Goal: Transaction & Acquisition: Book appointment/travel/reservation

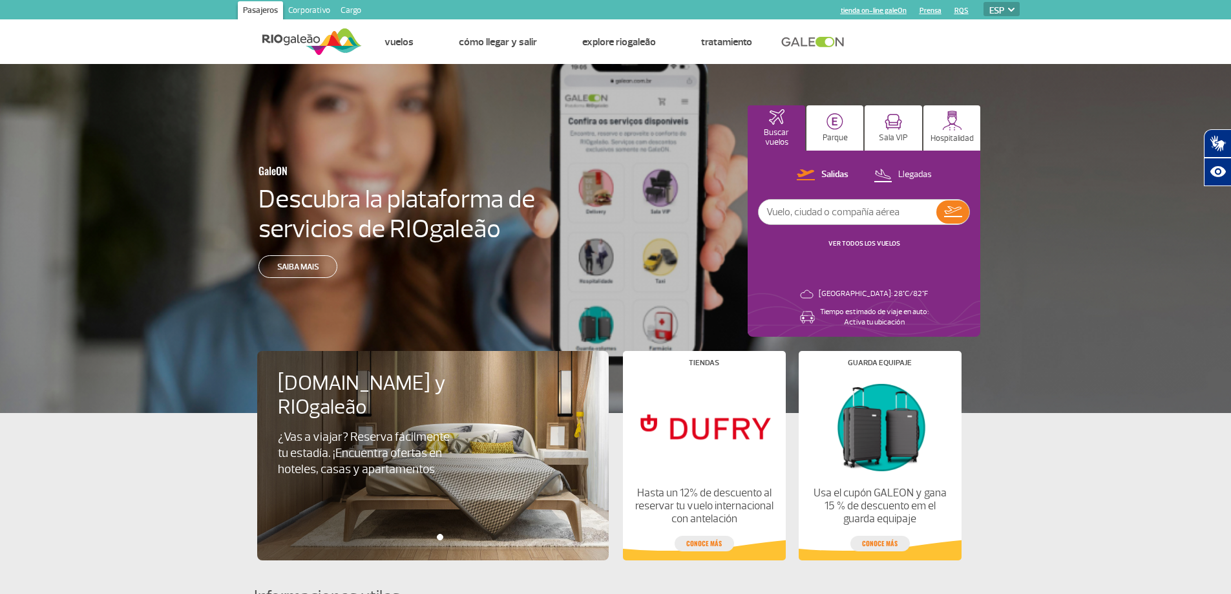
select select "es"
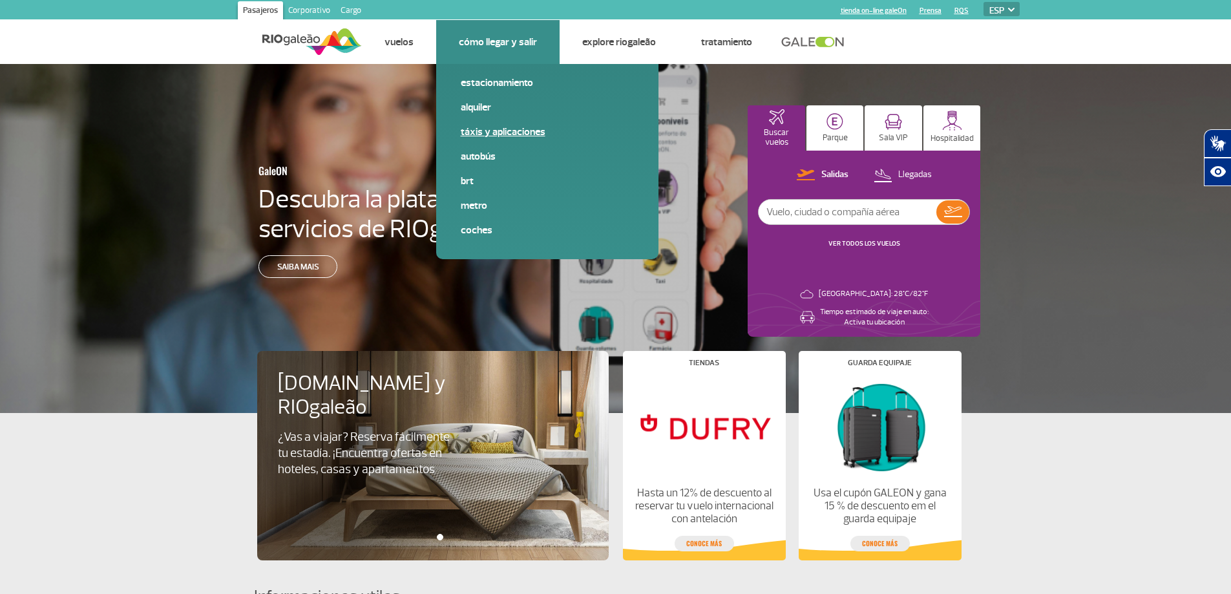
click at [470, 125] on link "Táxis y aplicaciones" at bounding box center [547, 132] width 173 height 14
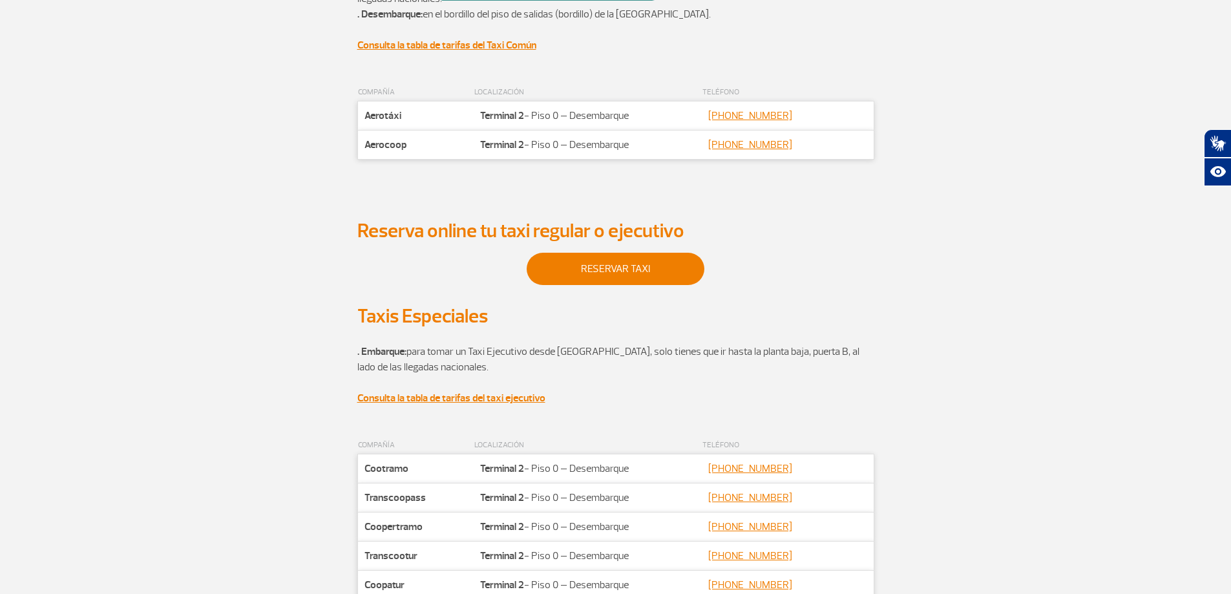
scroll to position [65, 0]
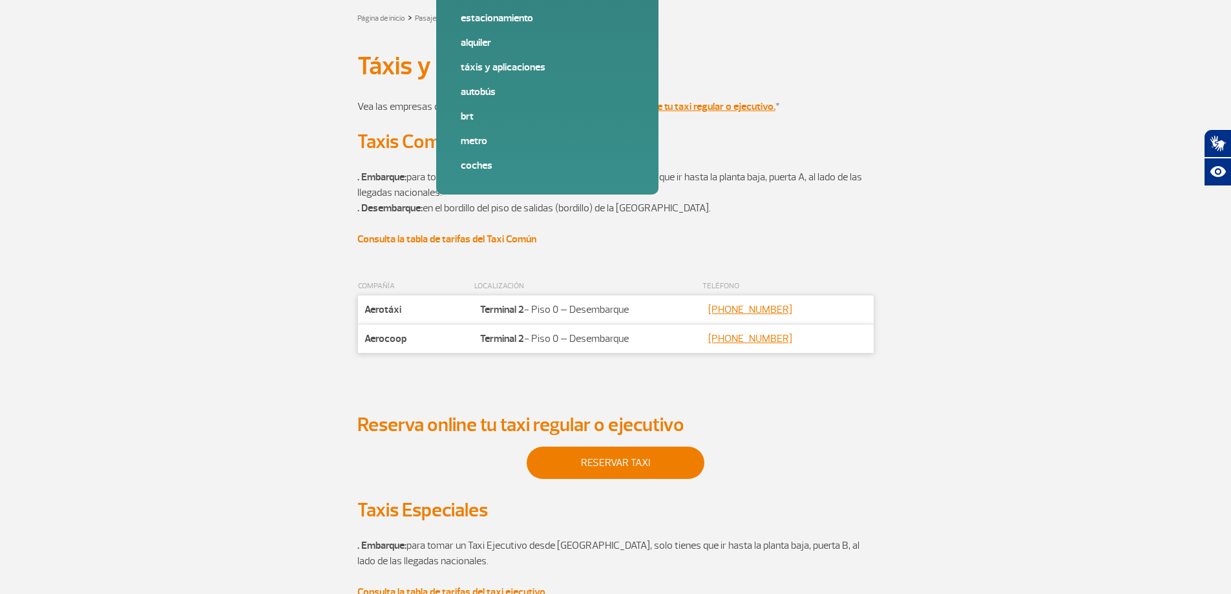
click at [483, 240] on strong "Consulta la tabla de tarifas del Taxi Común" at bounding box center [446, 239] width 179 height 13
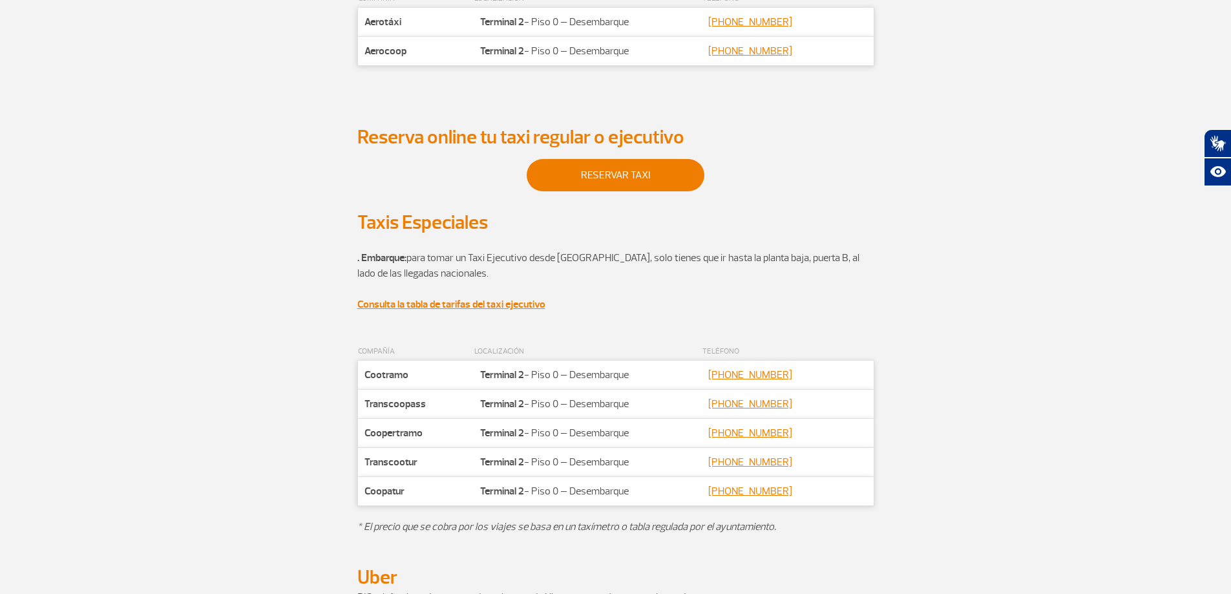
scroll to position [452, 0]
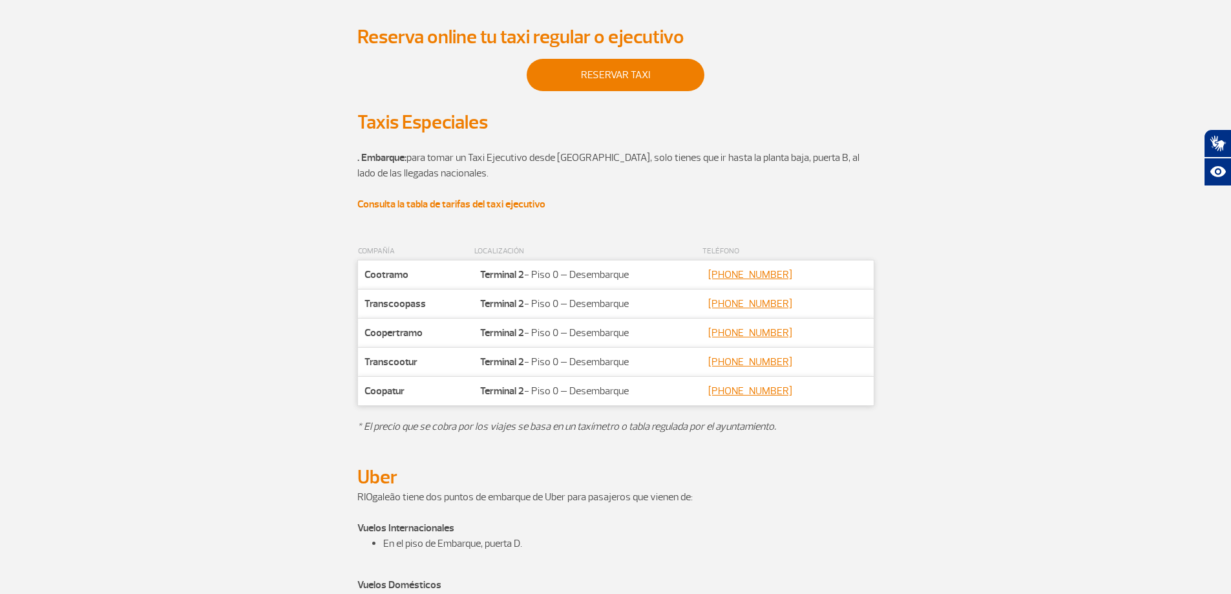
click at [493, 204] on strong "Consulta la tabla de tarifas del taxi ejecutivo" at bounding box center [451, 204] width 188 height 13
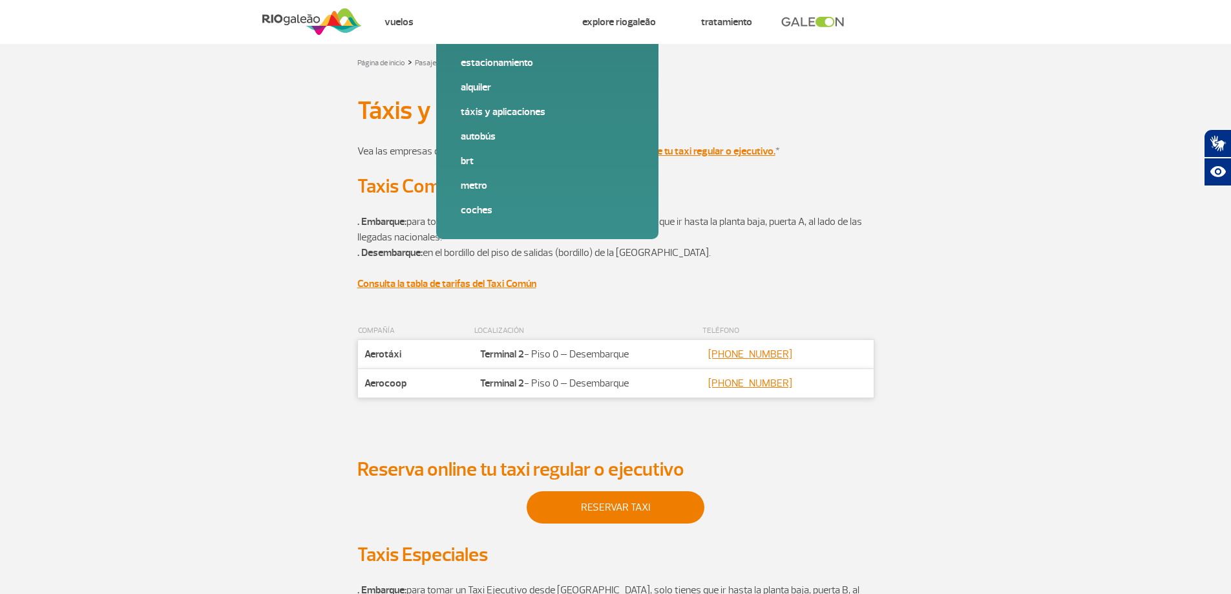
scroll to position [0, 0]
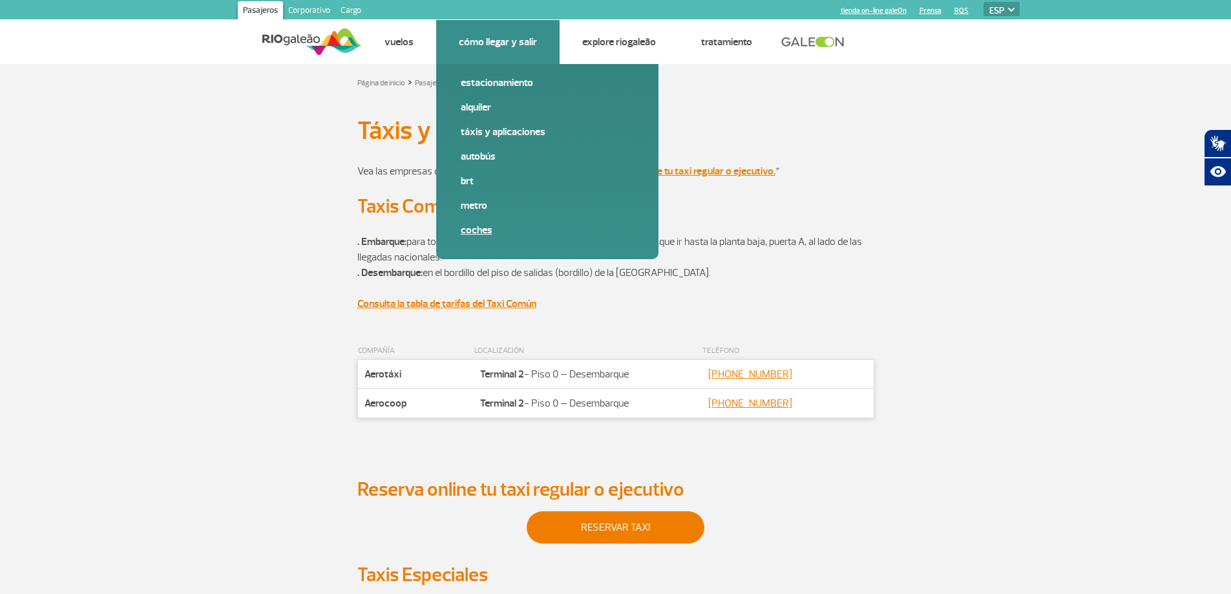
click at [477, 229] on link "Coches" at bounding box center [547, 230] width 173 height 14
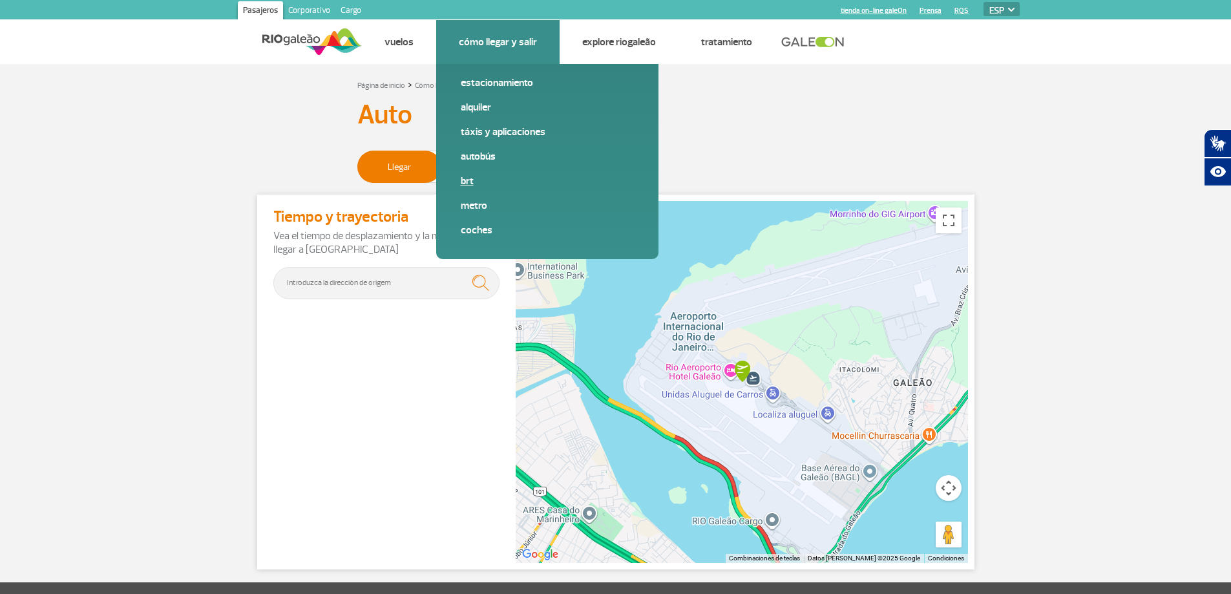
click at [467, 178] on link "BRT" at bounding box center [547, 181] width 173 height 14
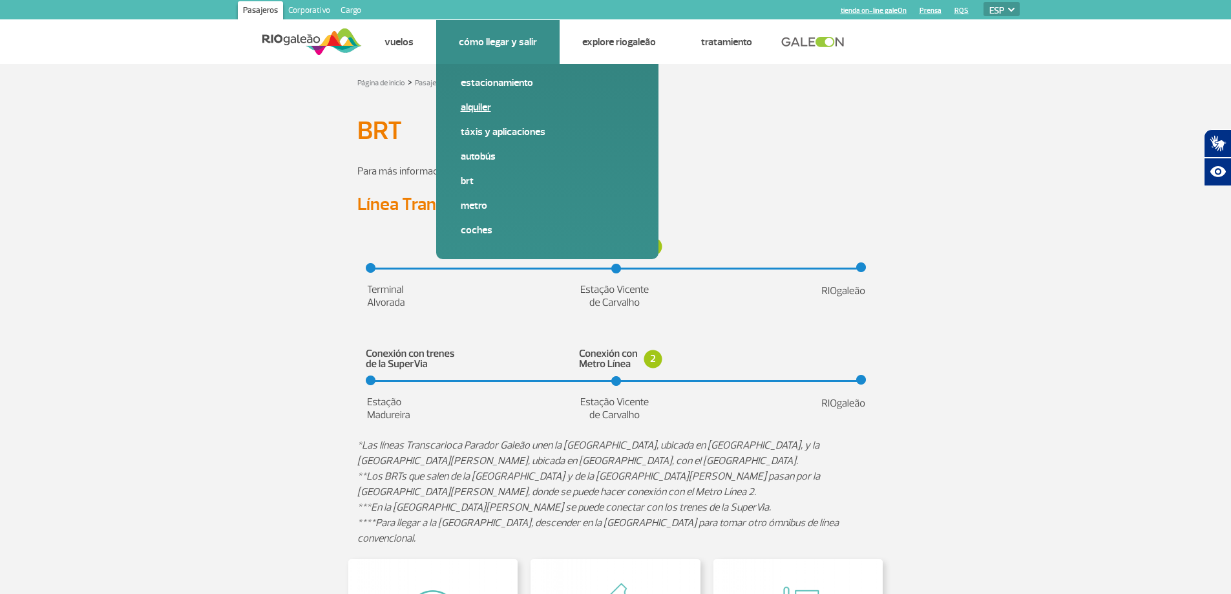
click at [479, 106] on link "Alquiler" at bounding box center [547, 107] width 173 height 14
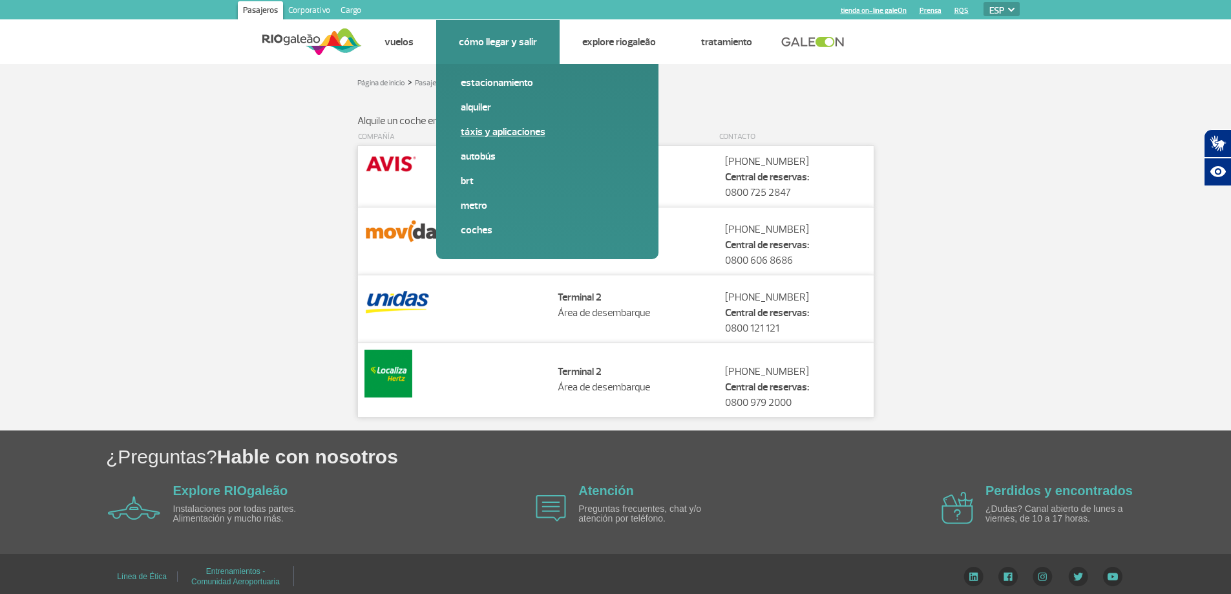
click at [485, 132] on link "Táxis y aplicaciones" at bounding box center [547, 132] width 173 height 14
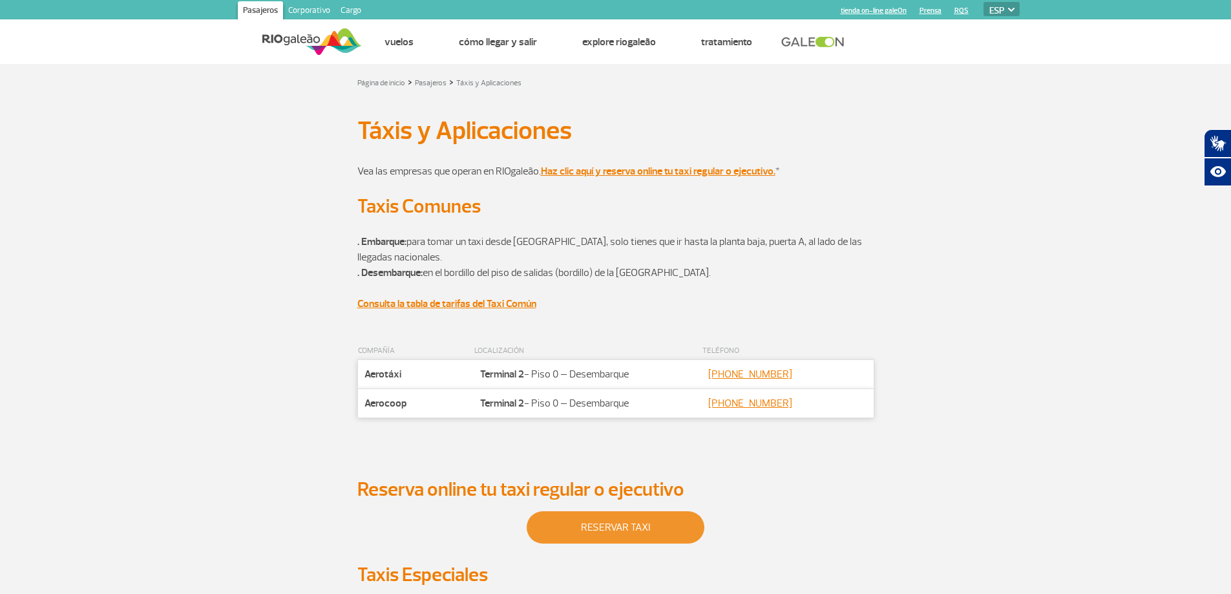
click at [663, 534] on link "Reservar taxi" at bounding box center [616, 527] width 178 height 32
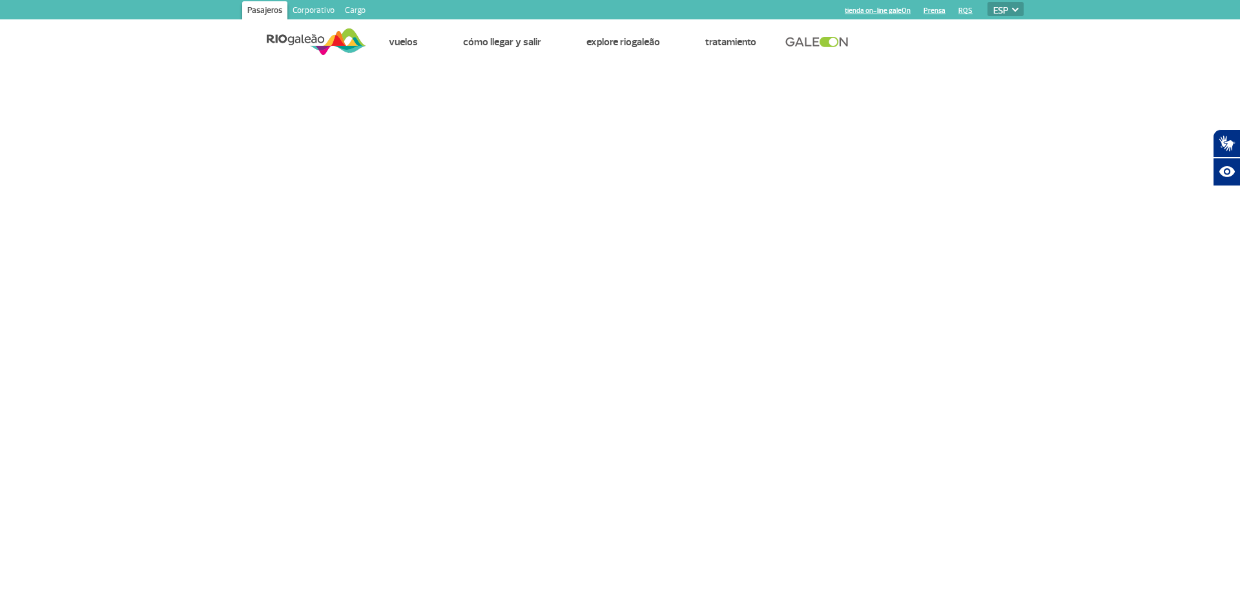
select select "es"
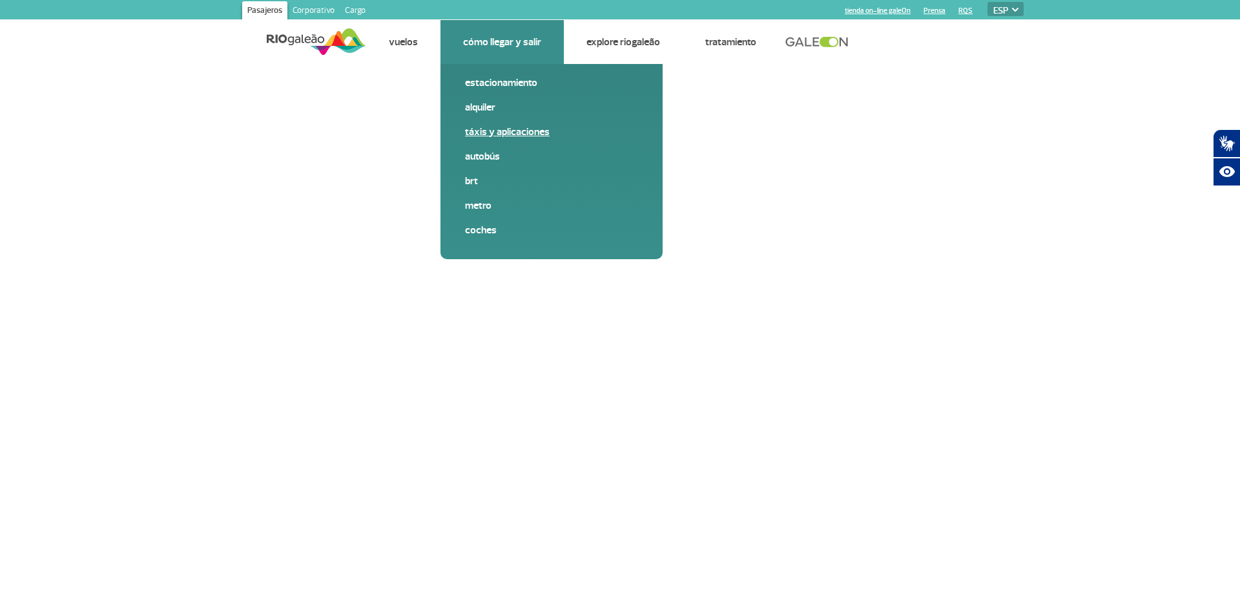
click at [481, 127] on link "Táxis y aplicaciones" at bounding box center [551, 132] width 173 height 14
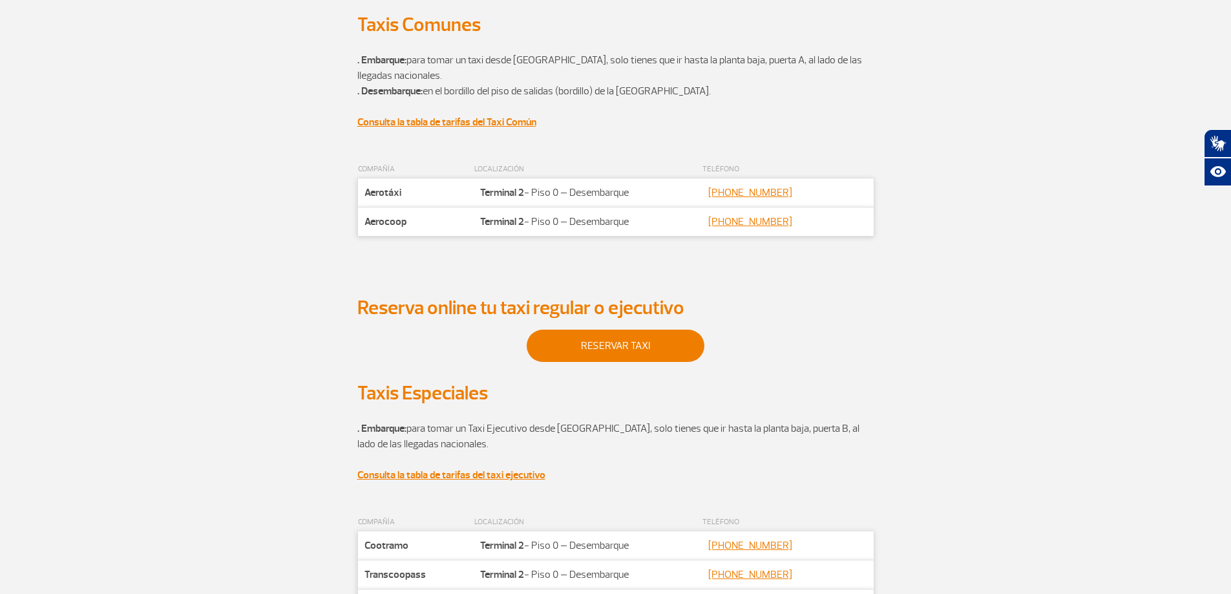
scroll to position [194, 0]
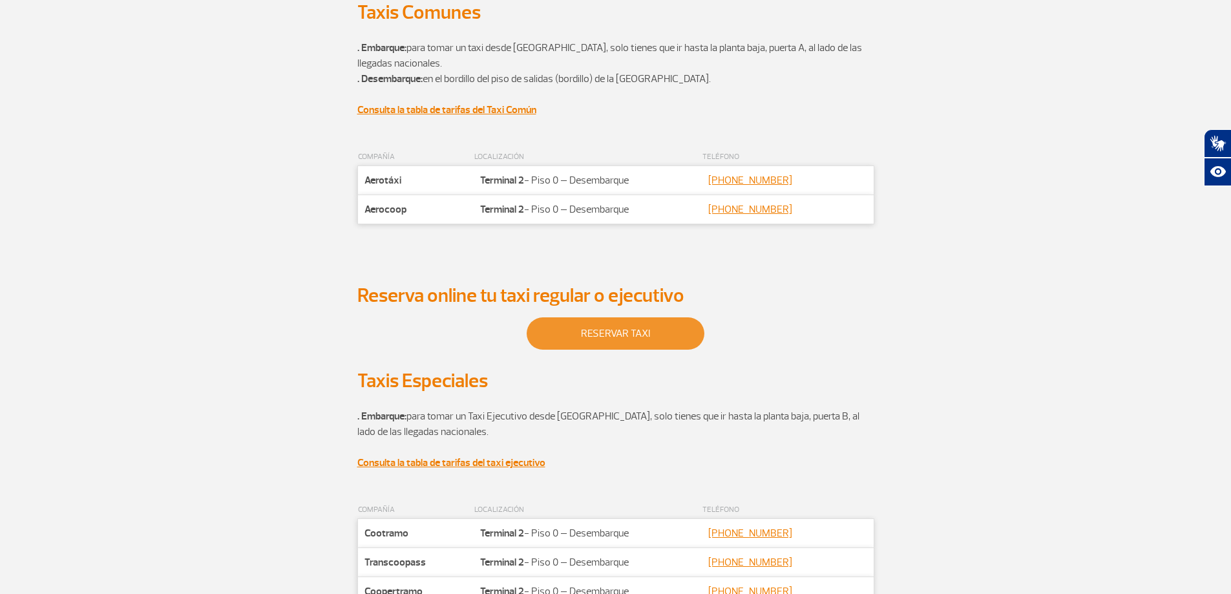
click at [640, 340] on link "Reservar taxi" at bounding box center [616, 333] width 178 height 32
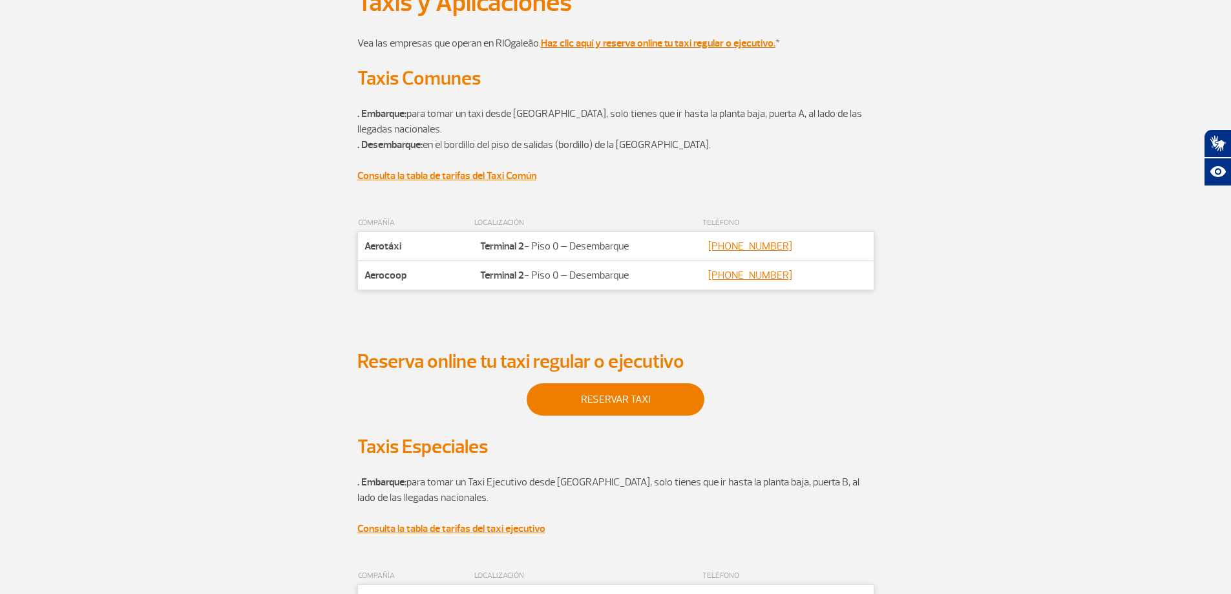
scroll to position [129, 0]
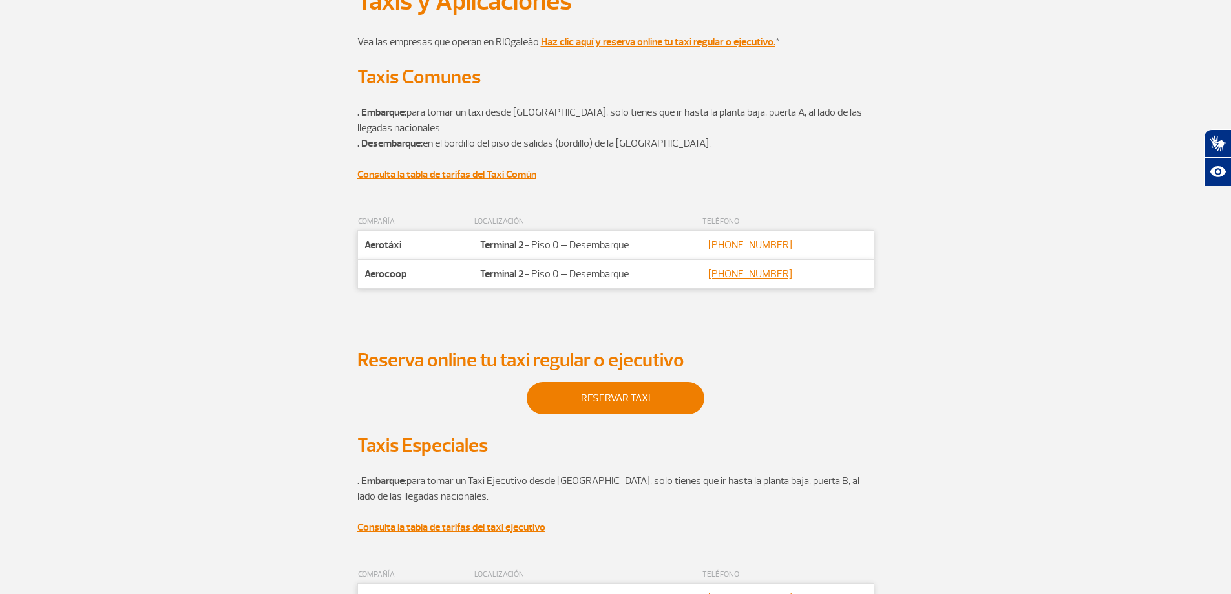
click at [762, 242] on link "[PHONE_NUMBER]" at bounding box center [750, 244] width 84 height 13
drag, startPoint x: 798, startPoint y: 243, endPoint x: 711, endPoint y: 246, distance: 86.6
click at [711, 246] on td "Contato [PHONE_NUMBER]" at bounding box center [788, 245] width 172 height 29
